Goal: Use online tool/utility: Utilize a website feature to perform a specific function

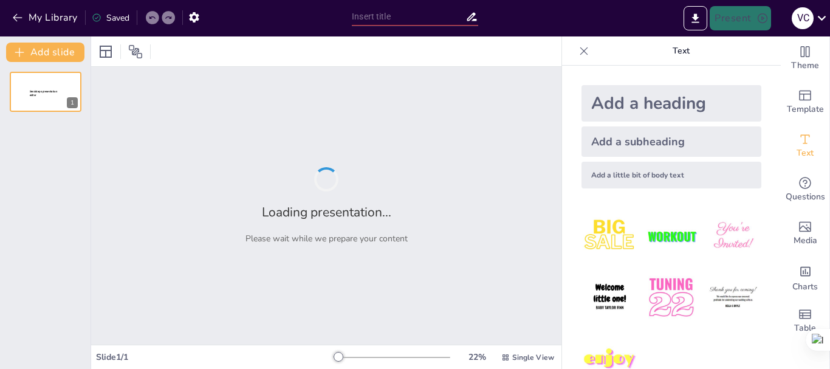
type input "Imported Panorama_Biblico_Integrado_Mejorado.pptx"
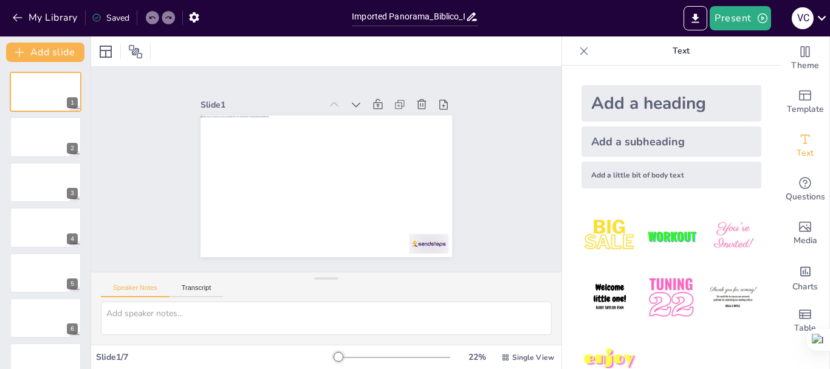
click at [675, 104] on div "Add a heading" at bounding box center [671, 103] width 180 height 36
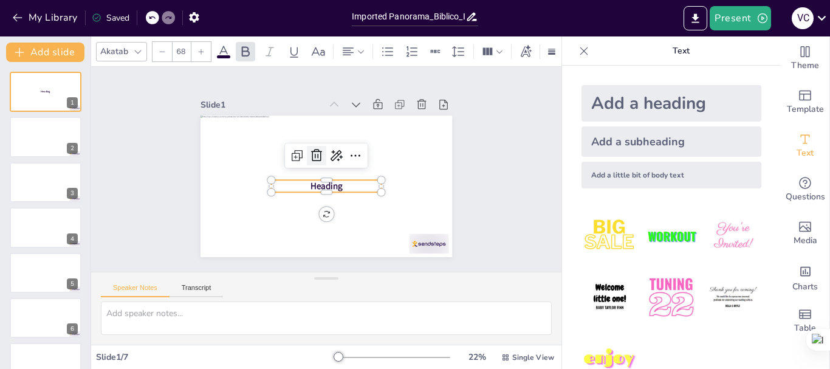
click at [309, 148] on icon at bounding box center [316, 155] width 15 height 15
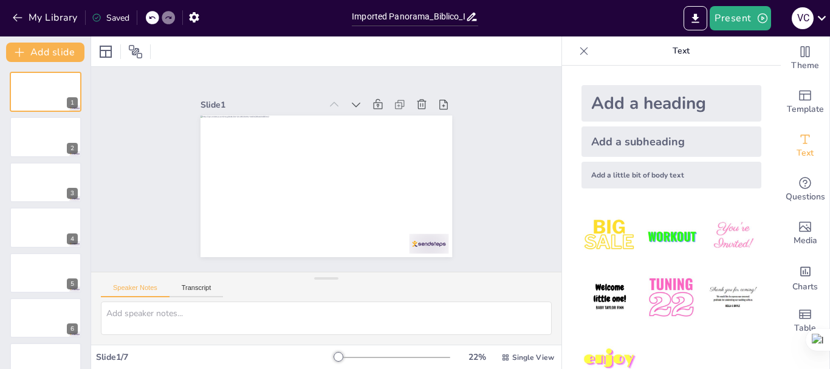
click at [588, 229] on img at bounding box center [609, 236] width 57 height 57
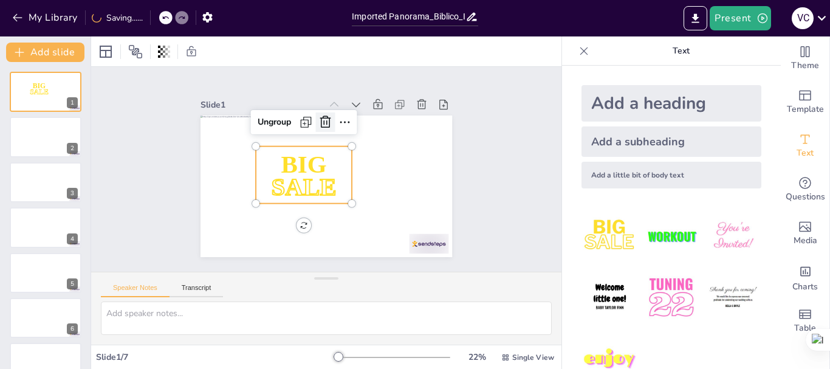
click at [320, 111] on div at bounding box center [330, 121] width 21 height 21
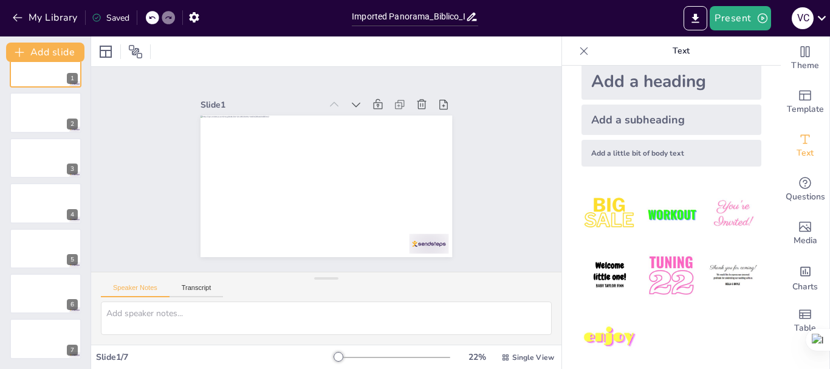
scroll to position [32, 0]
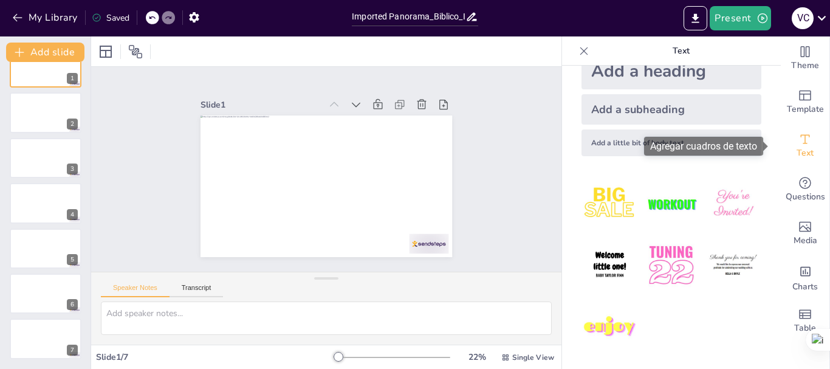
click at [805, 148] on div "Text" at bounding box center [805, 146] width 49 height 44
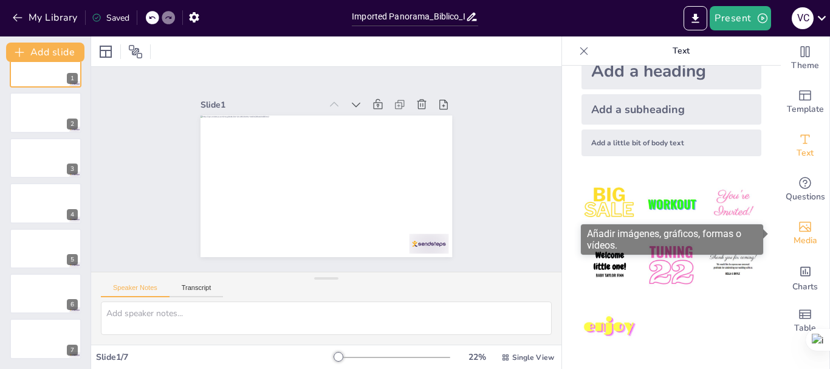
click at [794, 236] on span "Media" at bounding box center [806, 240] width 24 height 13
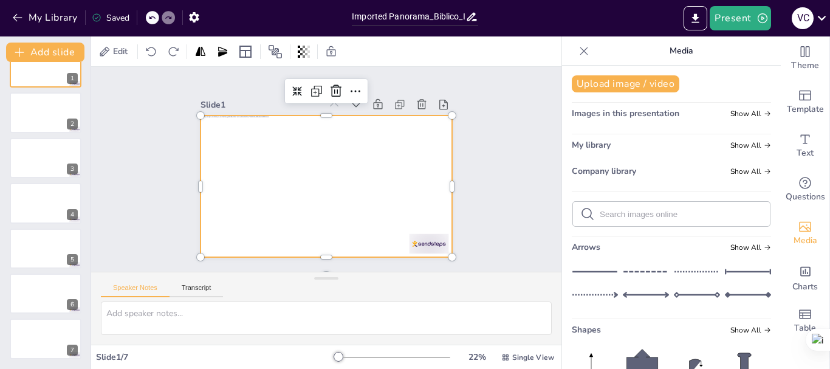
click at [236, 164] on div at bounding box center [327, 186] width 252 height 142
click at [39, 167] on div at bounding box center [45, 157] width 73 height 41
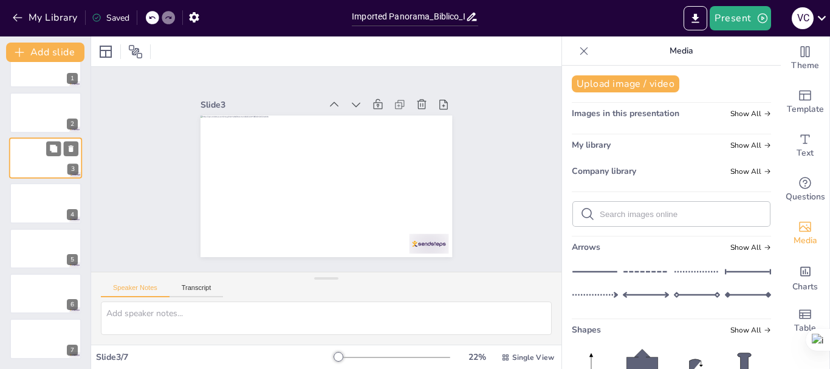
scroll to position [0, 0]
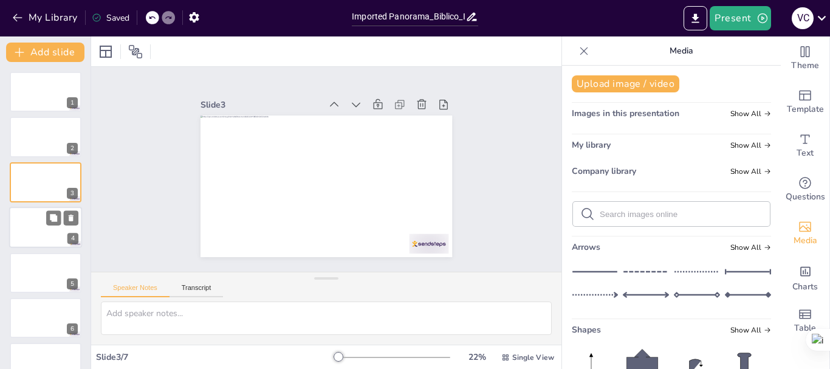
click at [21, 228] on div at bounding box center [45, 227] width 73 height 41
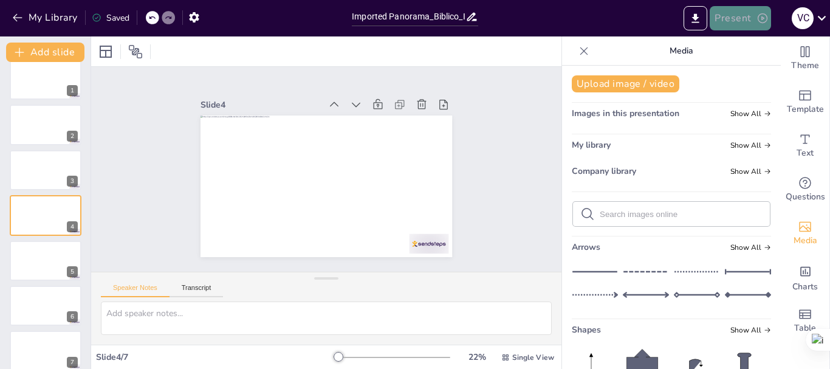
click at [746, 18] on button "Present" at bounding box center [740, 18] width 61 height 24
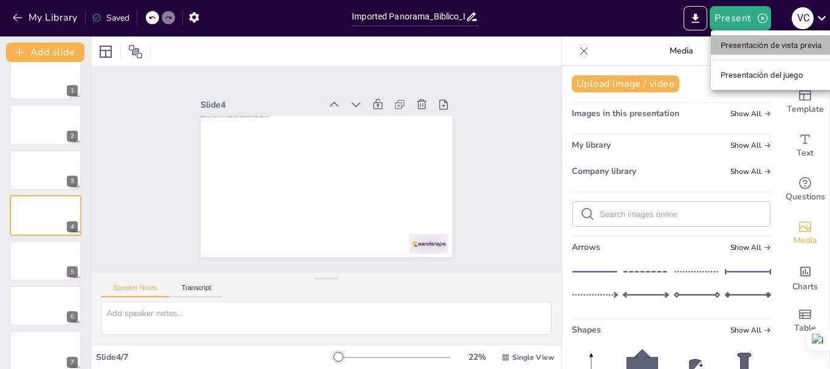
click at [745, 41] on font "Presentación de vista previa" at bounding box center [771, 45] width 101 height 9
